Goal: Task Accomplishment & Management: Complete application form

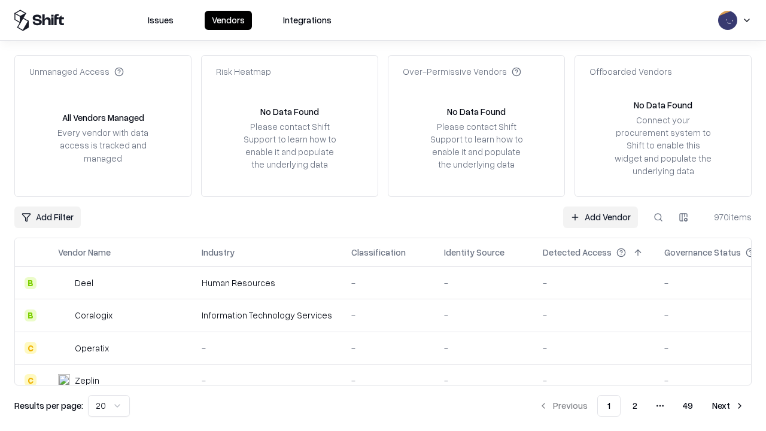
click at [600, 217] on link "Add Vendor" at bounding box center [600, 218] width 75 height 22
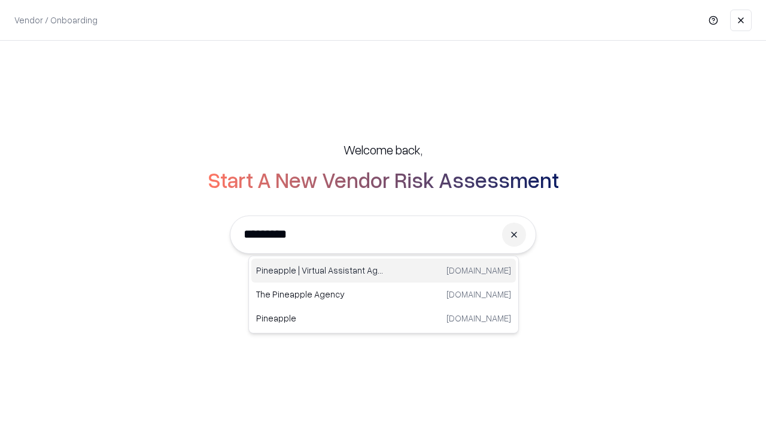
click at [384, 271] on div "Pineapple | Virtual Assistant Agency [DOMAIN_NAME]" at bounding box center [383, 271] width 265 height 24
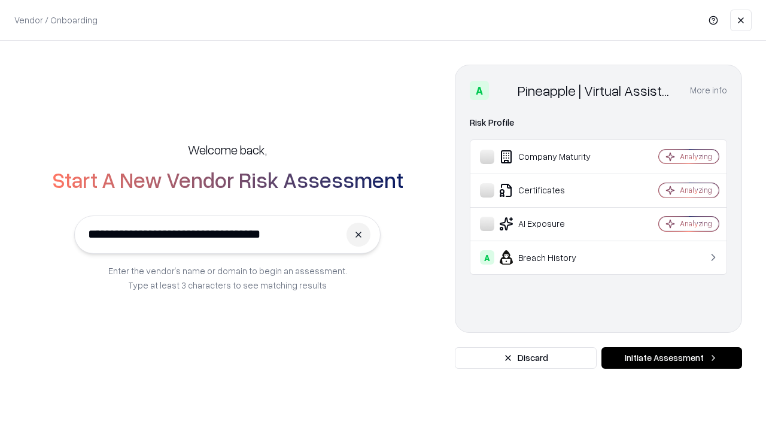
type input "**********"
click at [672, 358] on button "Initiate Assessment" at bounding box center [672, 358] width 141 height 22
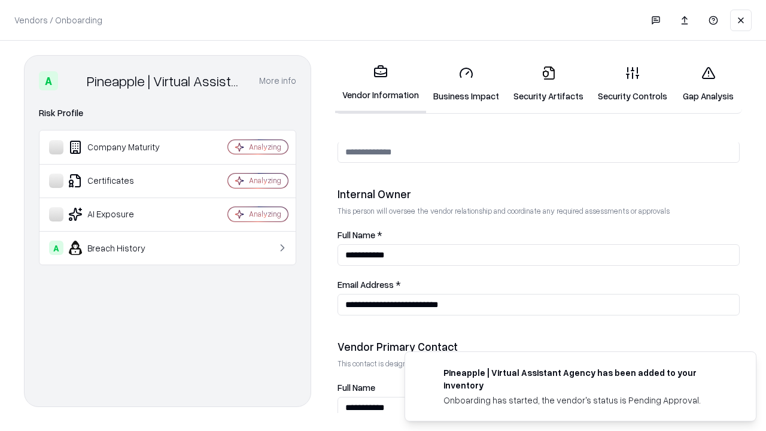
scroll to position [620, 0]
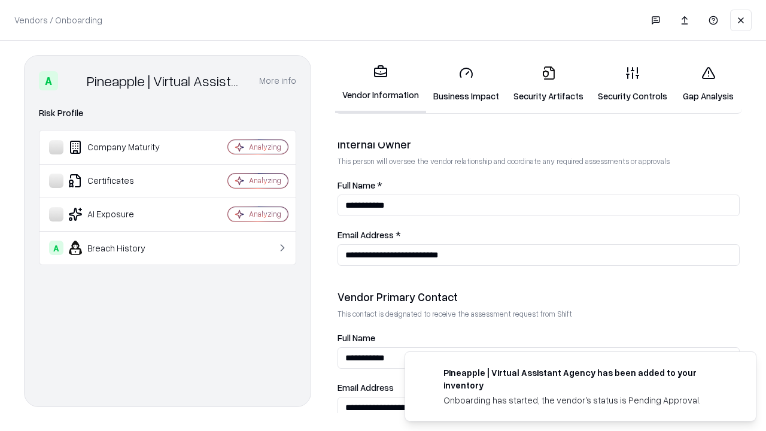
click at [466, 84] on link "Business Impact" at bounding box center [466, 84] width 80 height 56
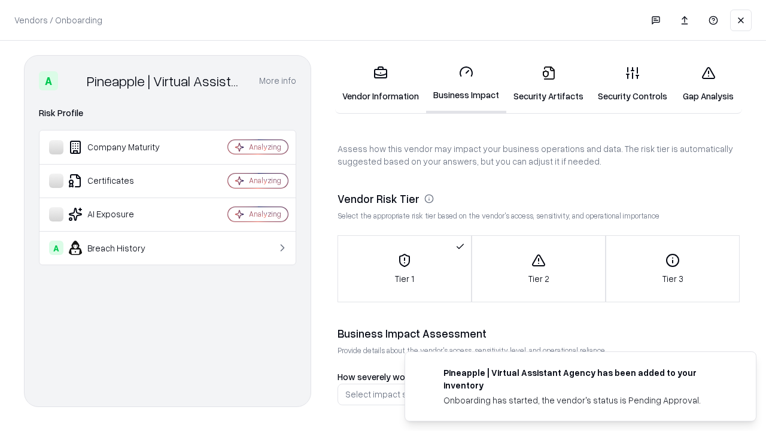
click at [548, 84] on link "Security Artifacts" at bounding box center [548, 84] width 84 height 56
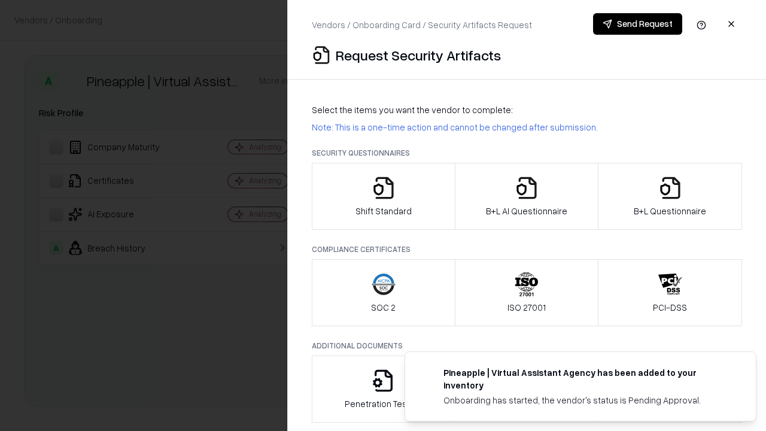
click at [383, 196] on icon "button" at bounding box center [384, 188] width 24 height 24
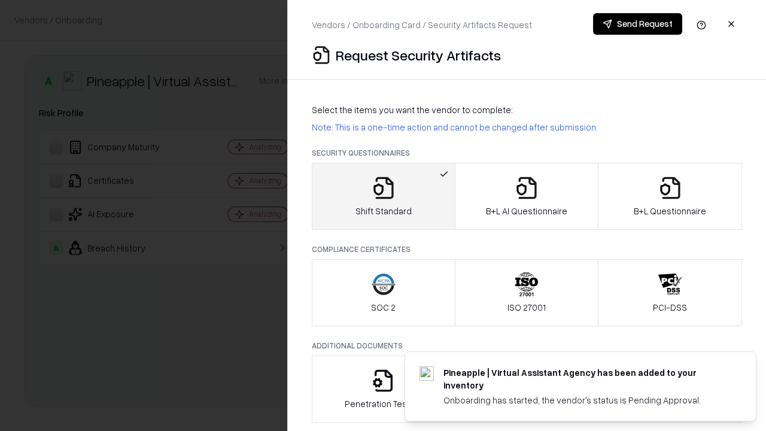
click at [638, 24] on button "Send Request" at bounding box center [637, 24] width 89 height 22
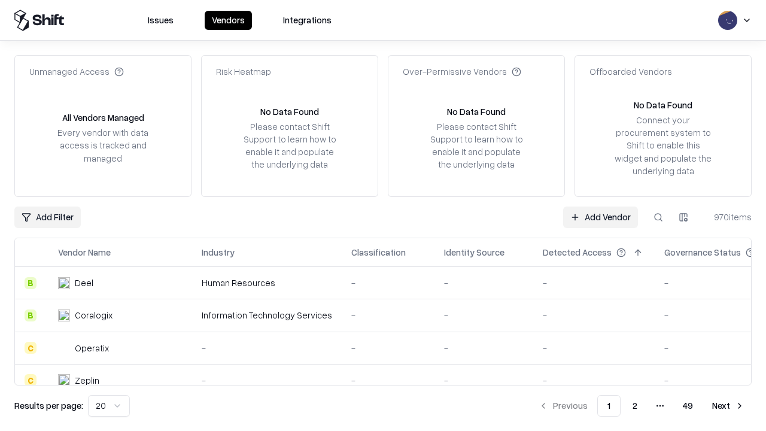
click at [659, 217] on button at bounding box center [659, 218] width 22 height 22
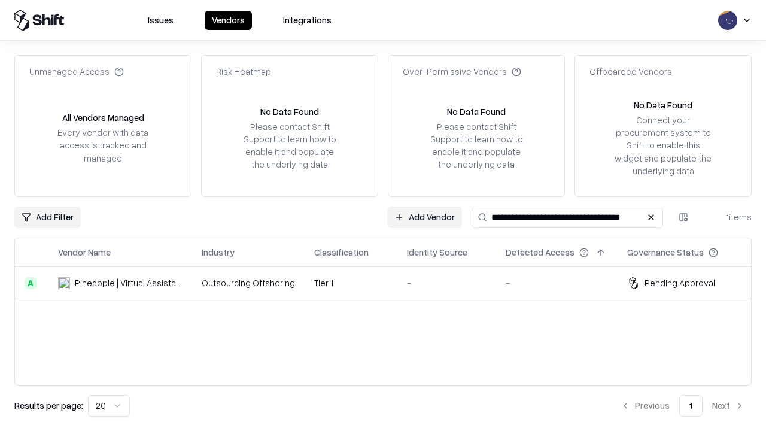
type input "**********"
click at [390, 283] on td "Tier 1" at bounding box center [351, 283] width 93 height 32
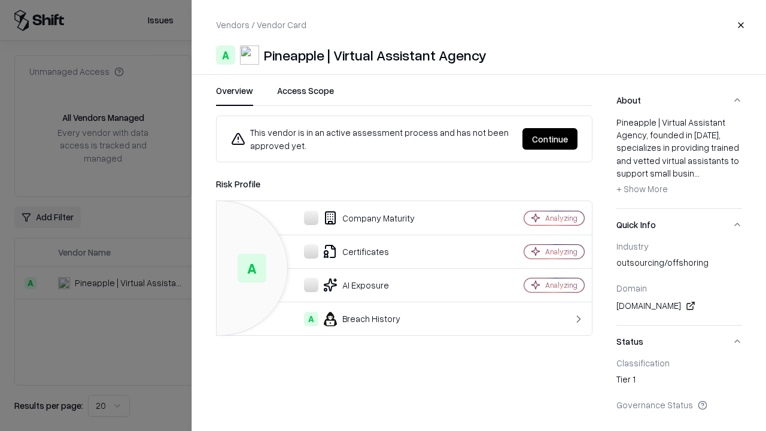
click at [550, 139] on button "Continue" at bounding box center [550, 139] width 55 height 22
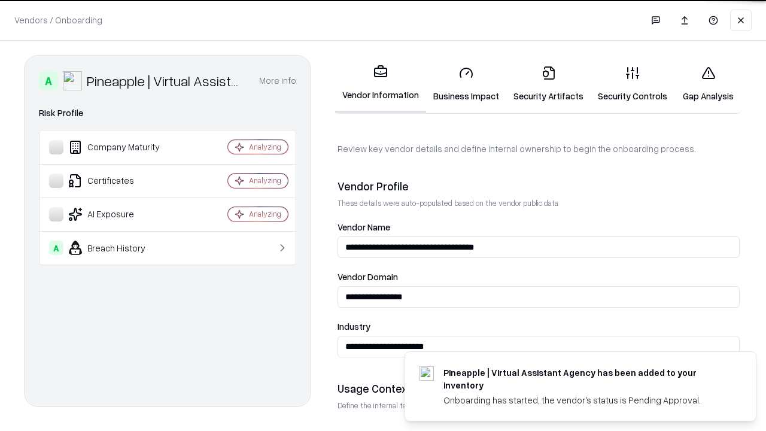
click at [548, 84] on link "Security Artifacts" at bounding box center [548, 84] width 84 height 56
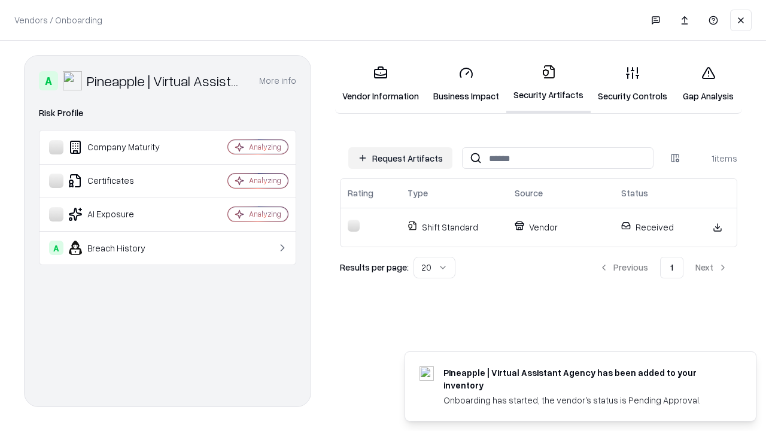
click at [708, 84] on link "Gap Analysis" at bounding box center [709, 84] width 68 height 56
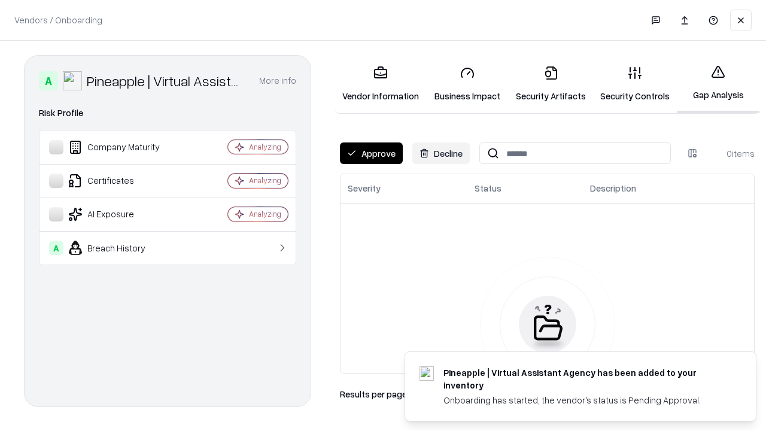
click at [371, 153] on button "Approve" at bounding box center [371, 153] width 63 height 22
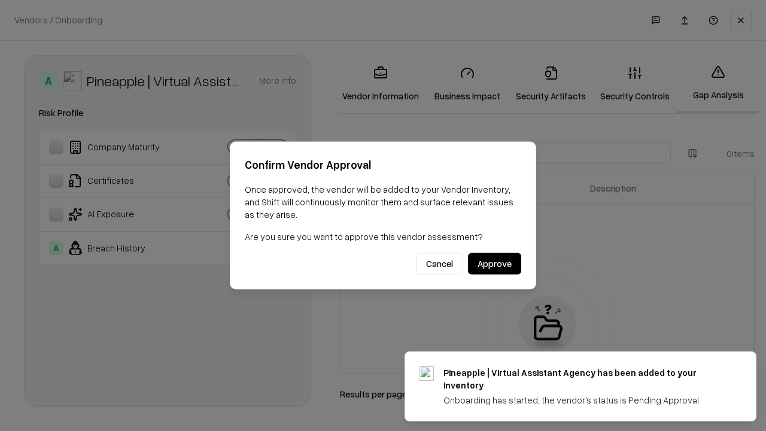
click at [495, 263] on button "Approve" at bounding box center [494, 264] width 53 height 22
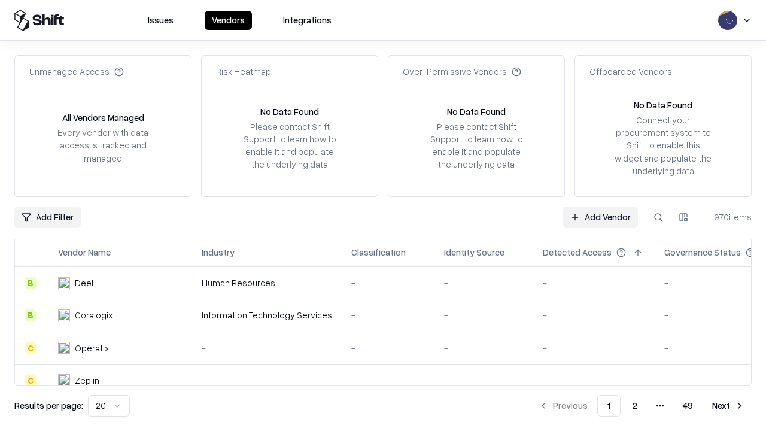
type input "**********"
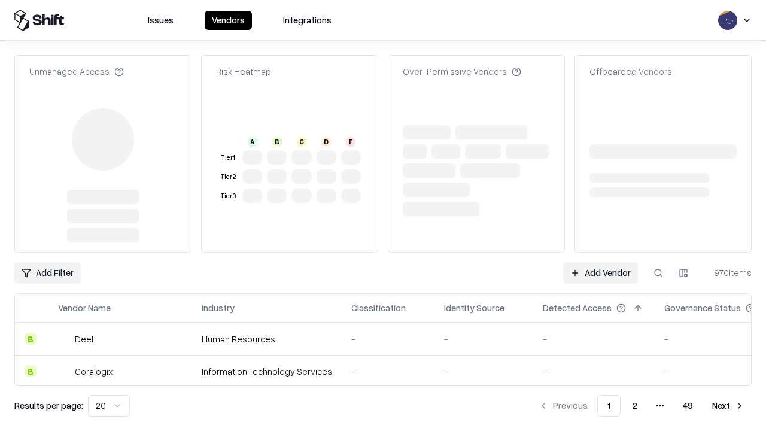
click at [600, 262] on link "Add Vendor" at bounding box center [600, 273] width 75 height 22
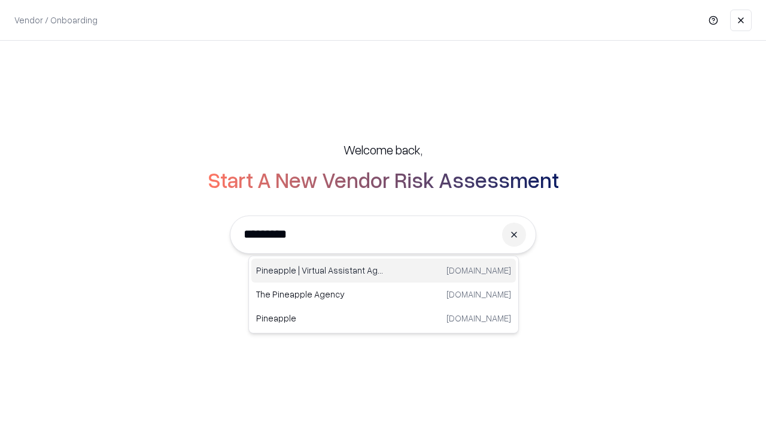
click at [384, 271] on div "Pineapple | Virtual Assistant Agency [DOMAIN_NAME]" at bounding box center [383, 271] width 265 height 24
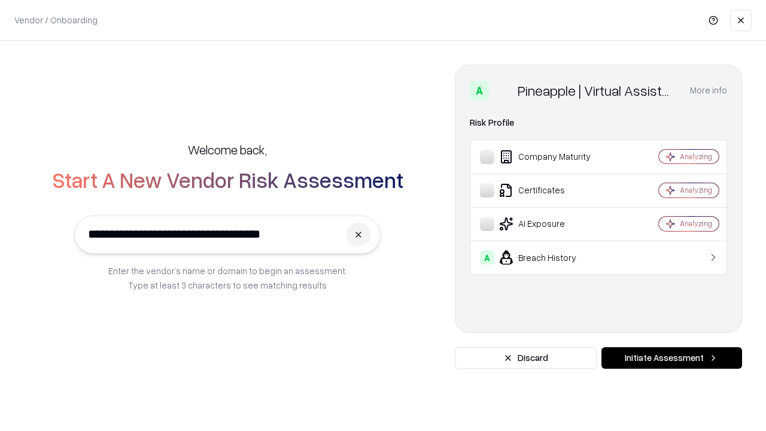
type input "**********"
click at [672, 358] on button "Initiate Assessment" at bounding box center [672, 358] width 141 height 22
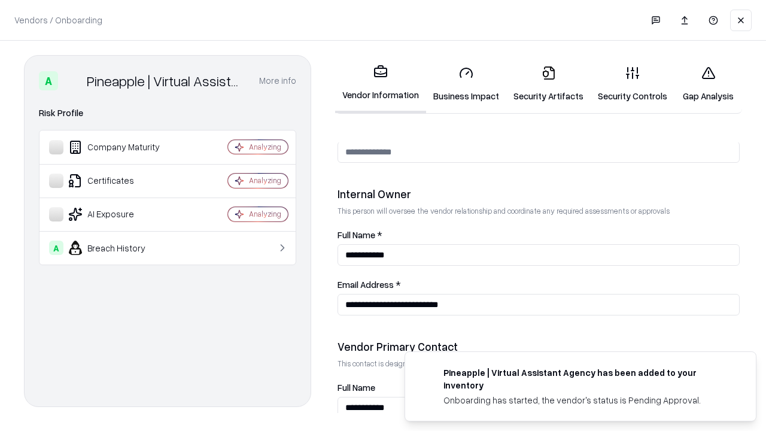
scroll to position [620, 0]
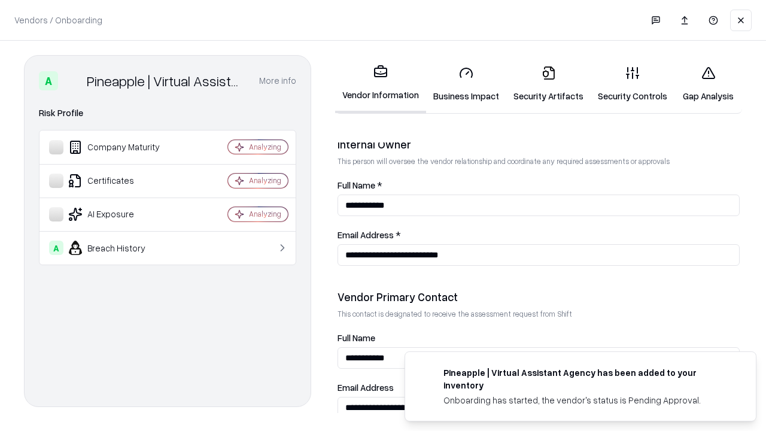
click at [708, 84] on link "Gap Analysis" at bounding box center [709, 84] width 68 height 56
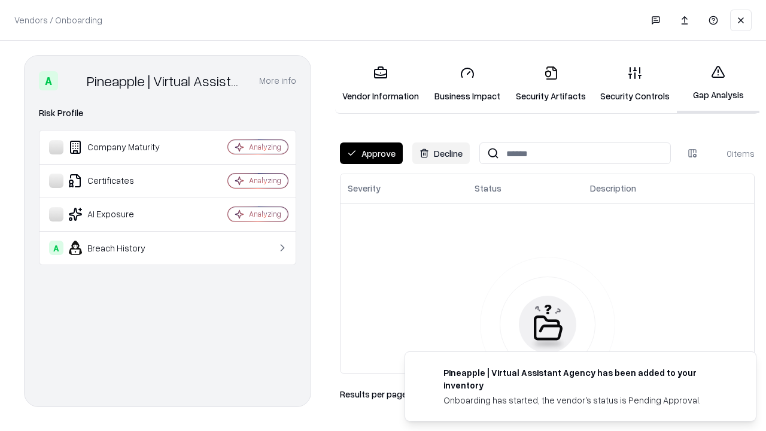
click at [371, 153] on button "Approve" at bounding box center [371, 153] width 63 height 22
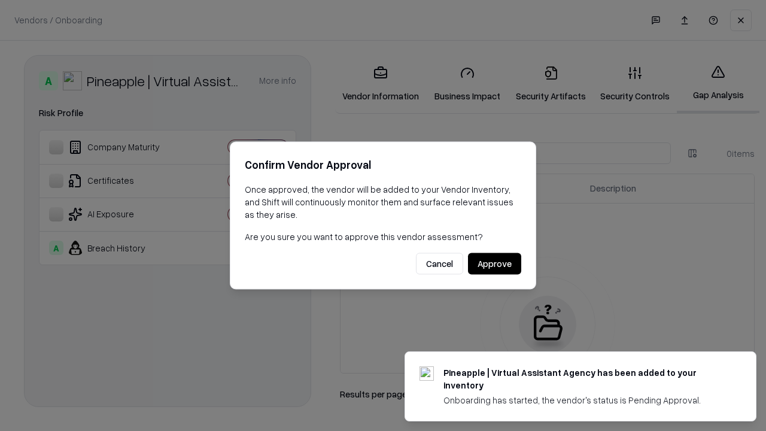
click at [495, 263] on button "Approve" at bounding box center [494, 264] width 53 height 22
